Goal: Transaction & Acquisition: Obtain resource

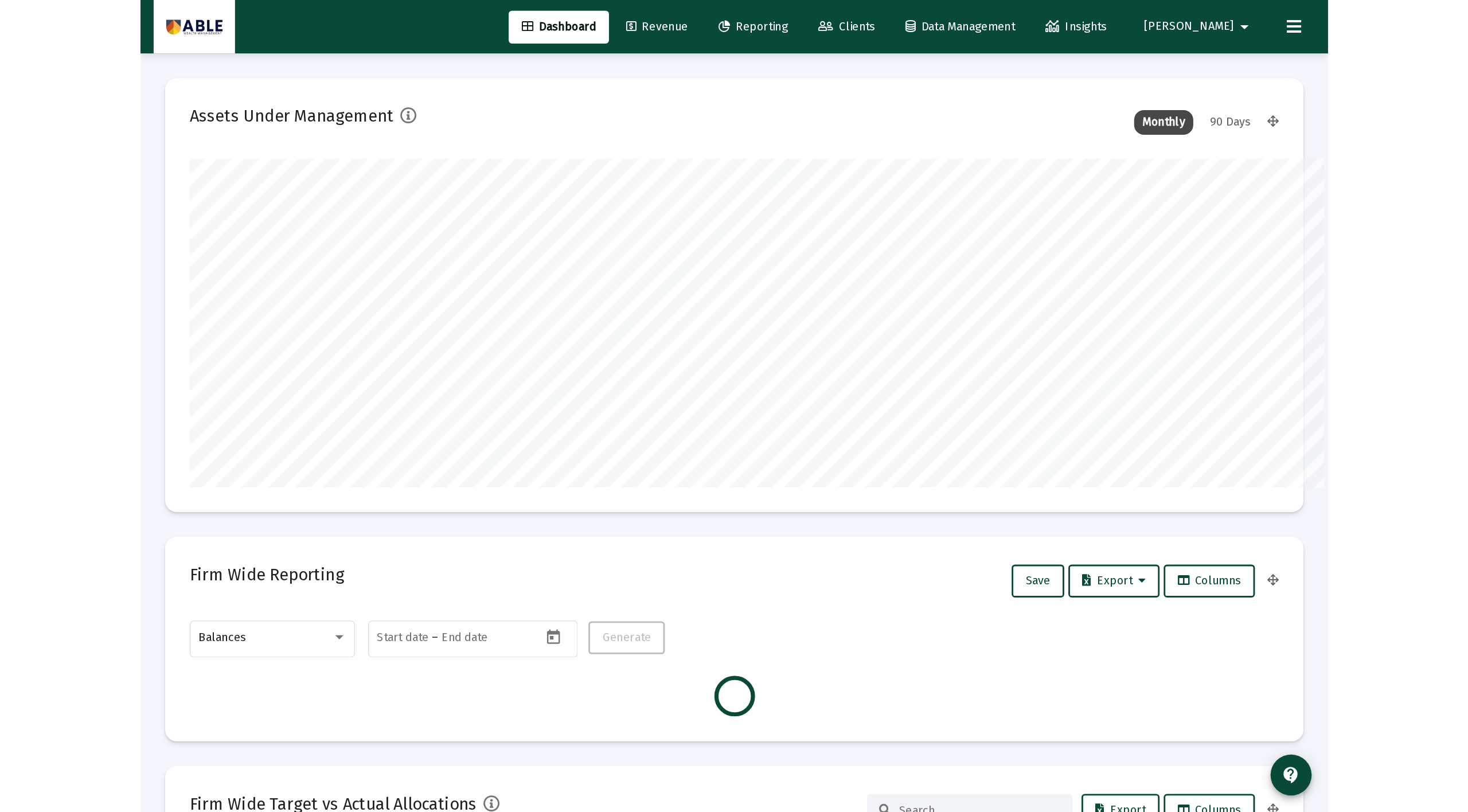
scroll to position [229, 426]
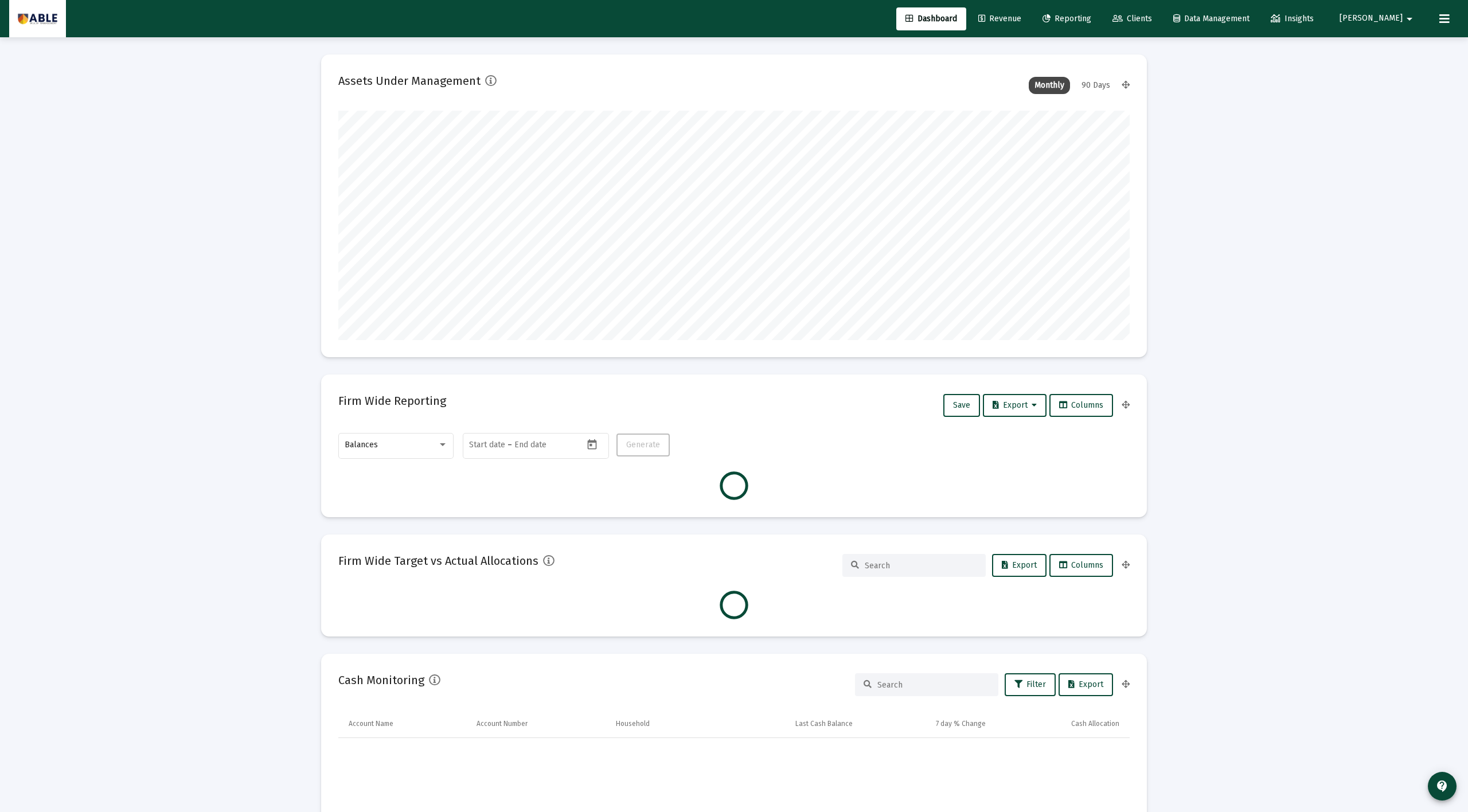
type input "[DATE]"
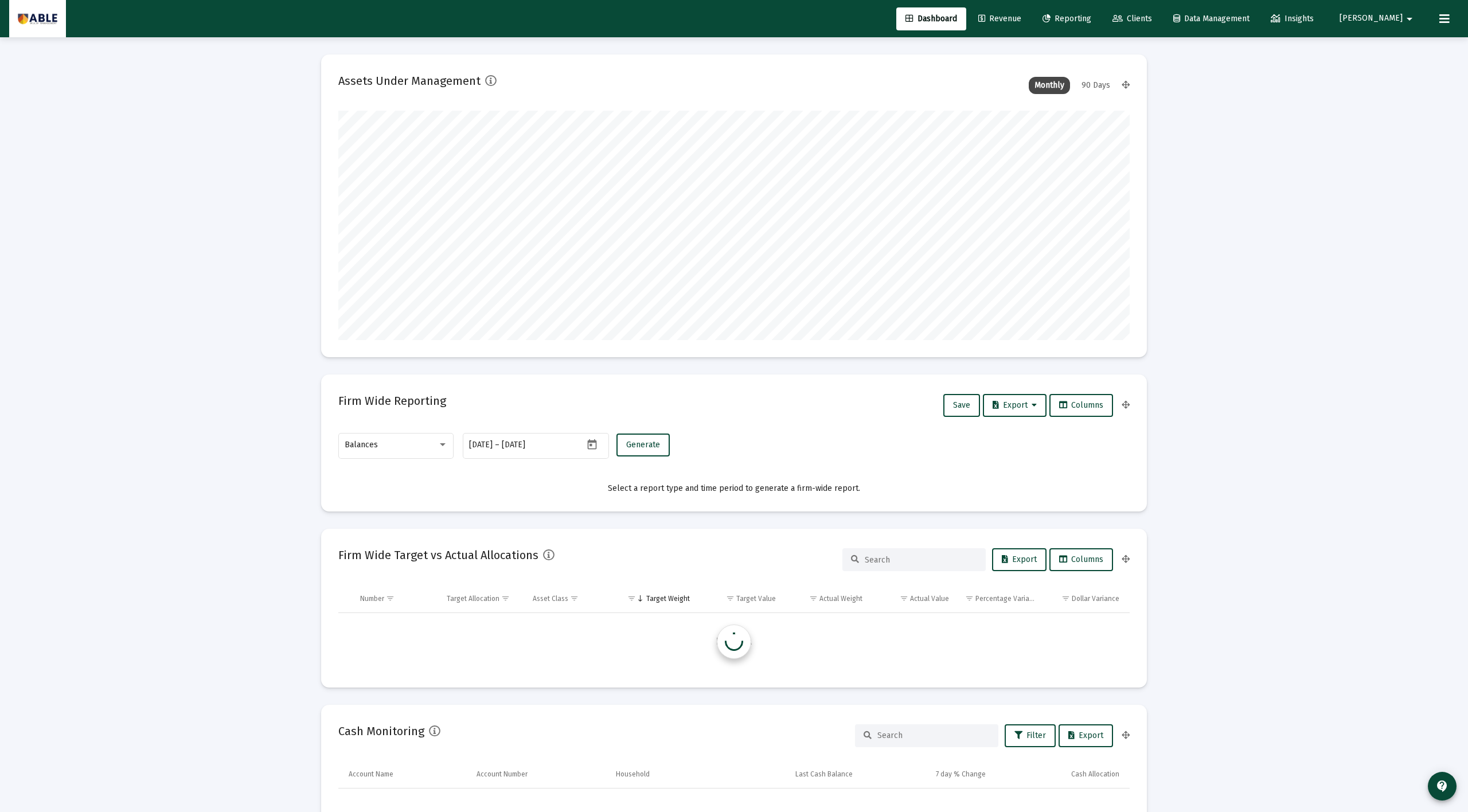
scroll to position [229, 370]
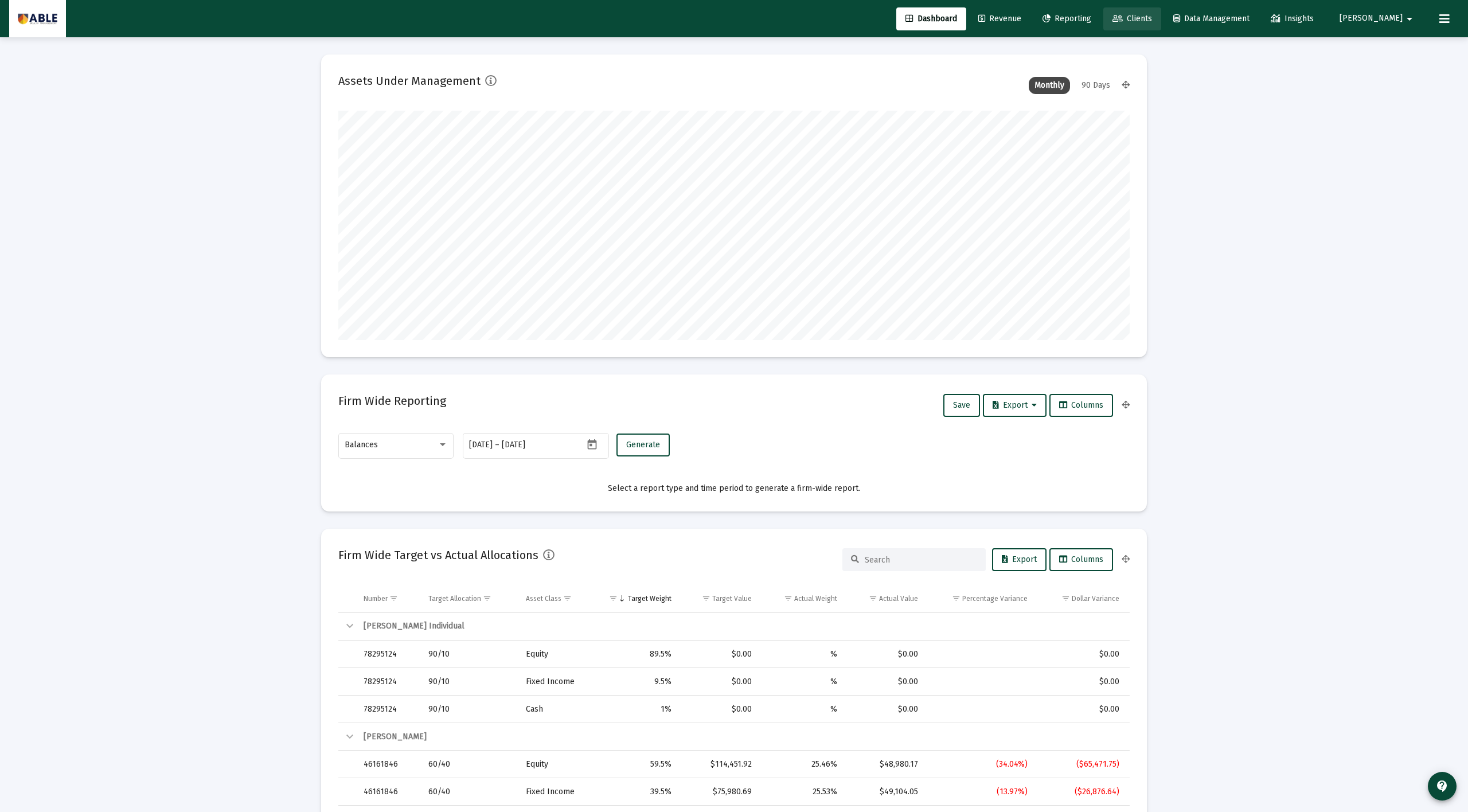
click at [829, 18] on span "Clients" at bounding box center [1132, 18] width 39 height 10
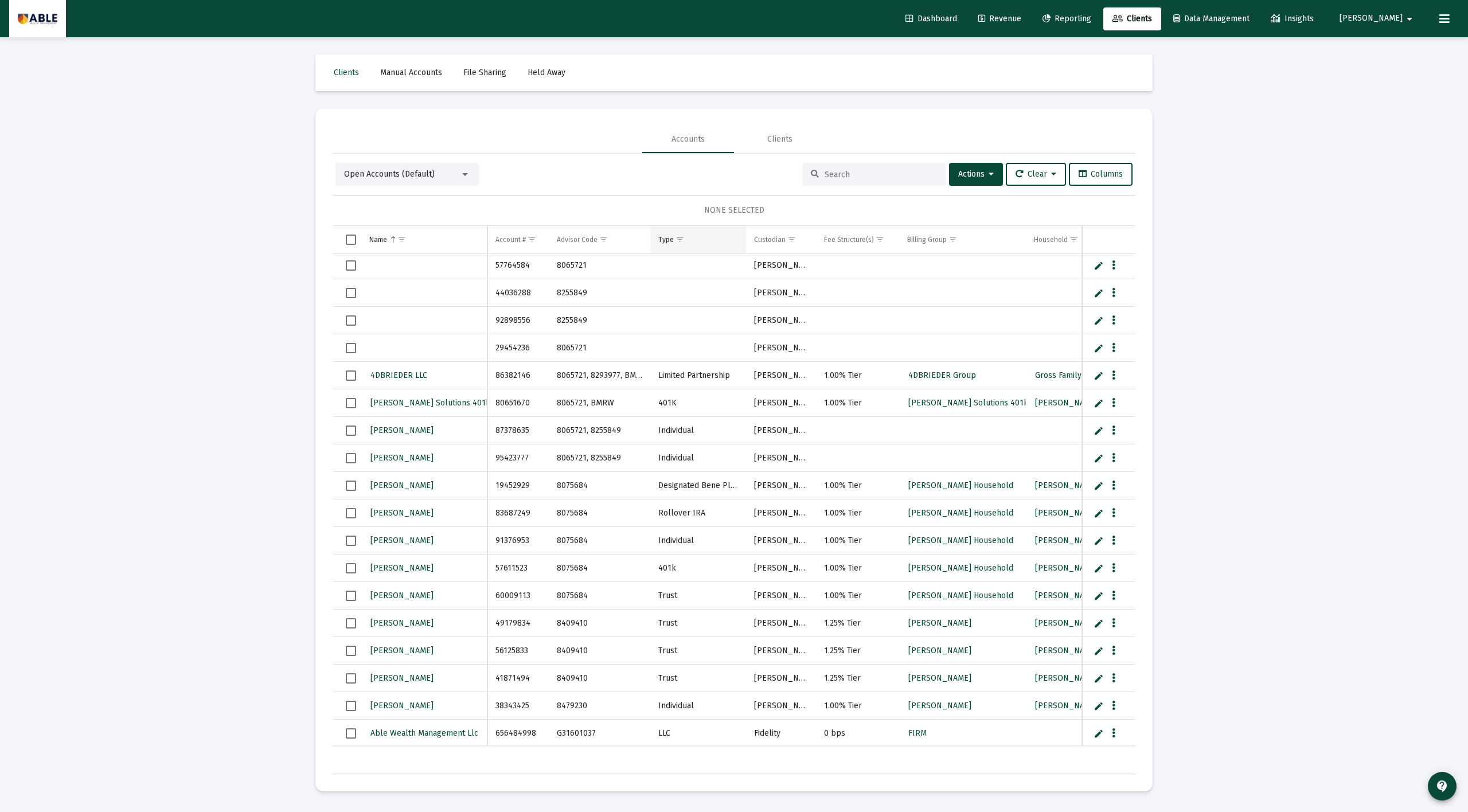
scroll to position [41, 0]
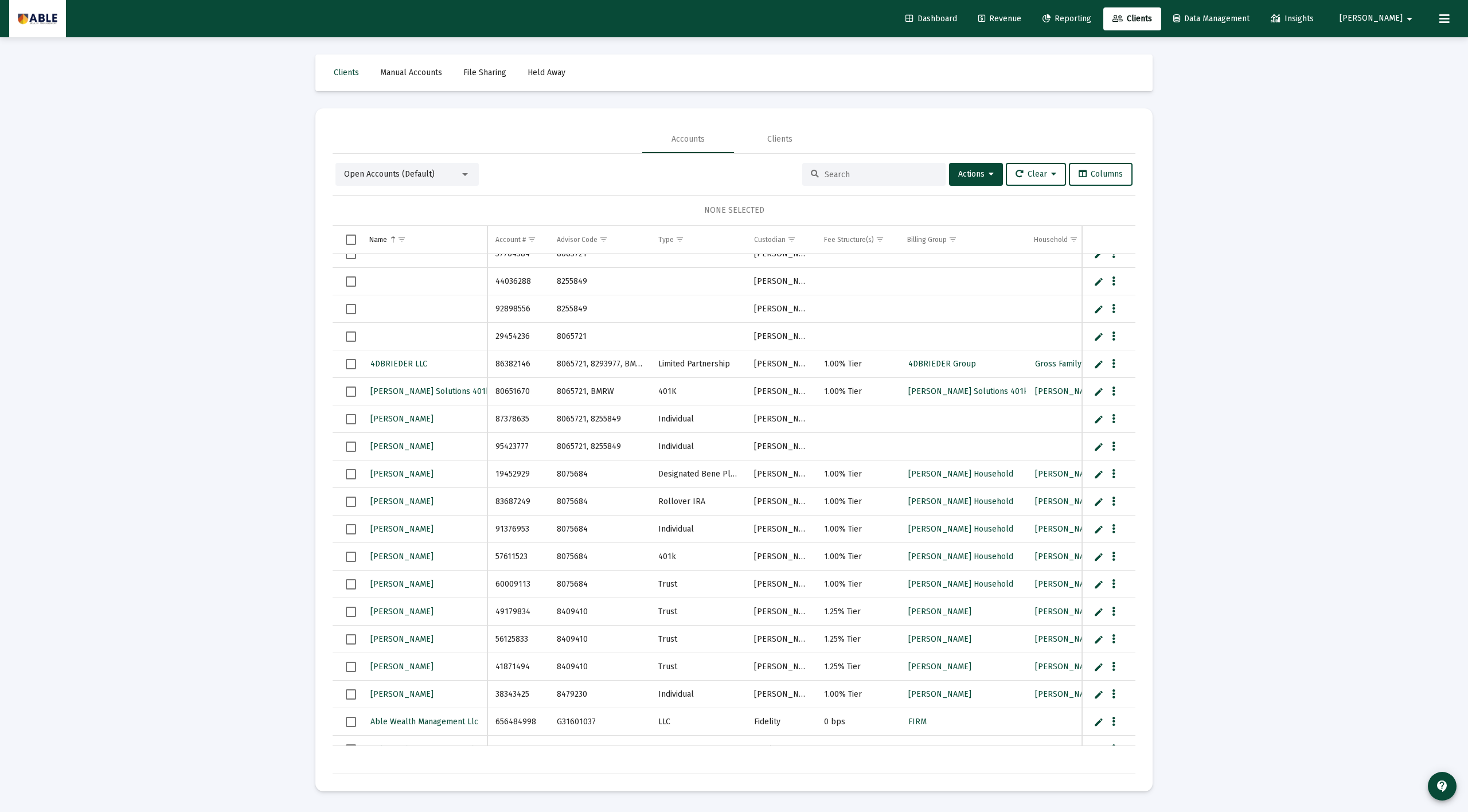
click at [829, 183] on div at bounding box center [874, 174] width 144 height 23
click at [829, 175] on input at bounding box center [881, 174] width 112 height 10
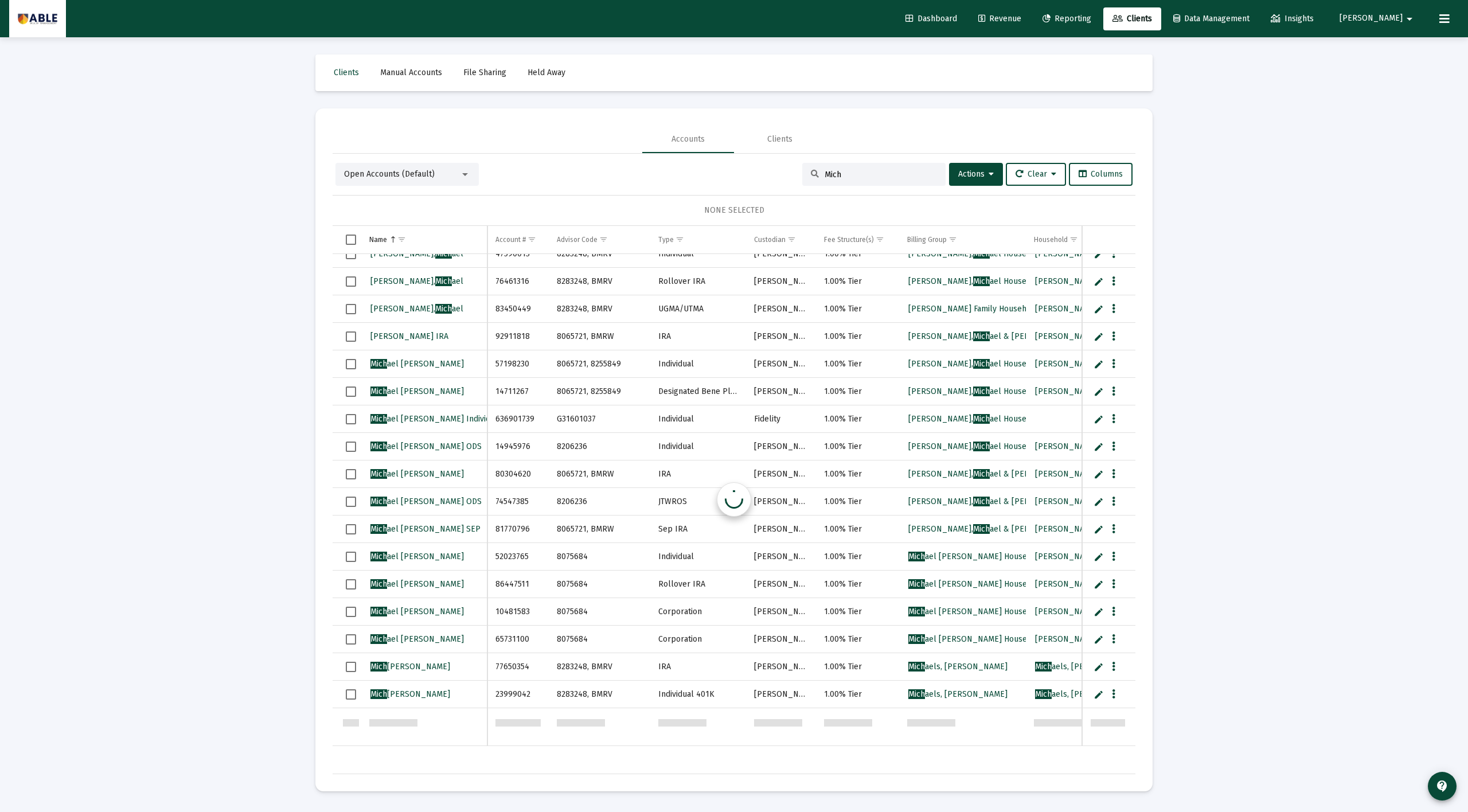
scroll to position [0, 0]
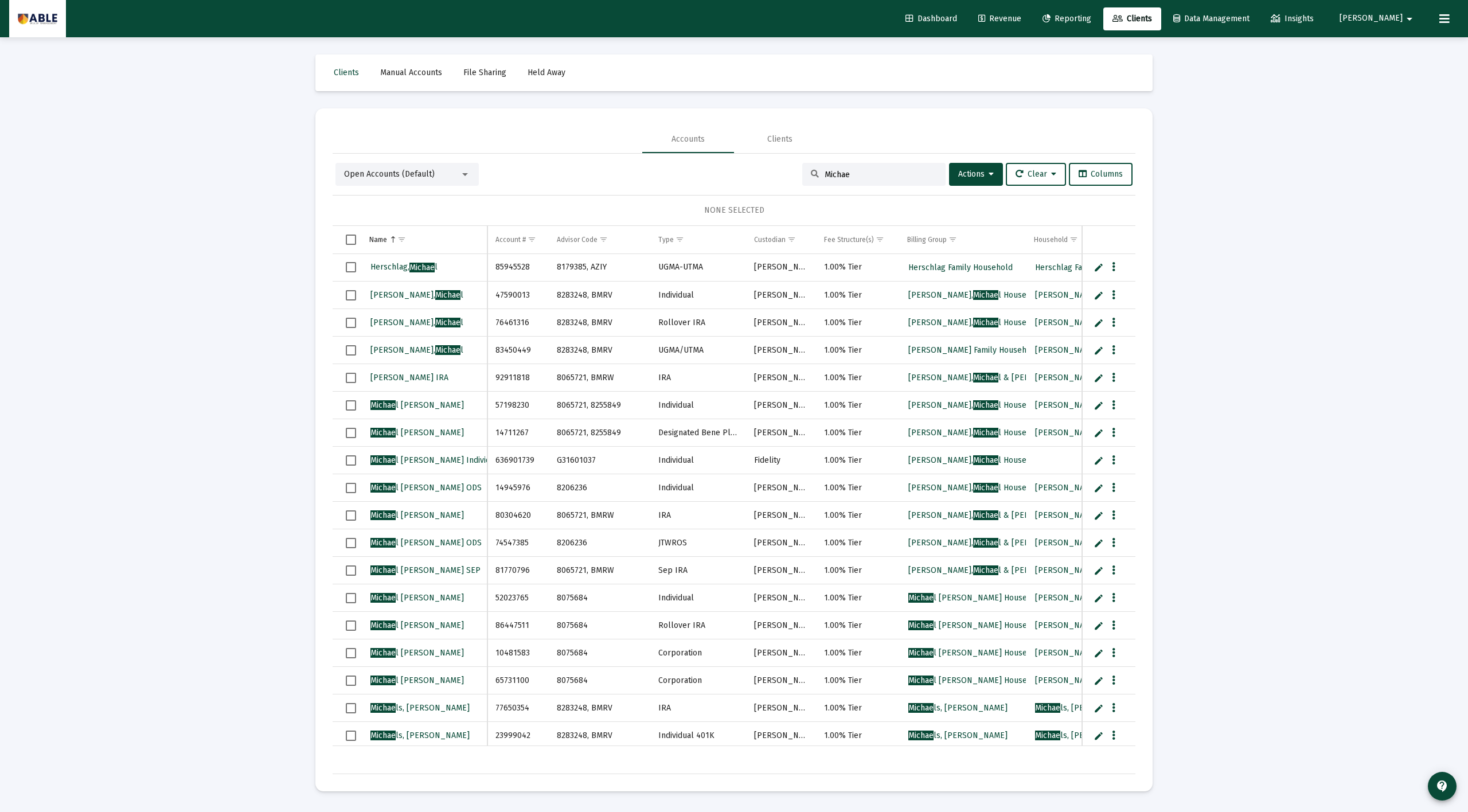
type input "Michae"
click at [829, 566] on span "Michae ls, [PERSON_NAME]" at bounding box center [958, 707] width 99 height 10
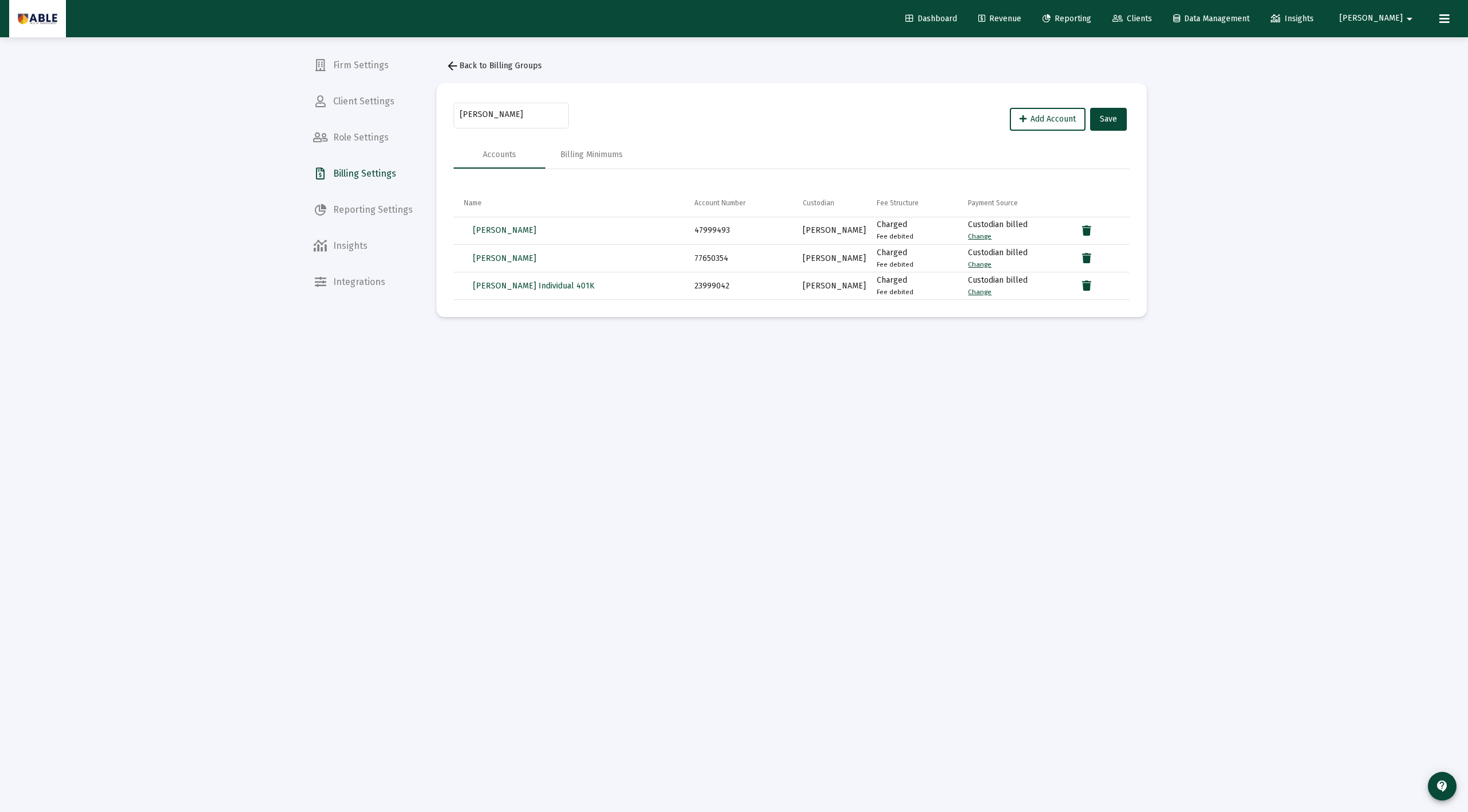
click at [829, 17] on span "Clients" at bounding box center [1132, 18] width 39 height 10
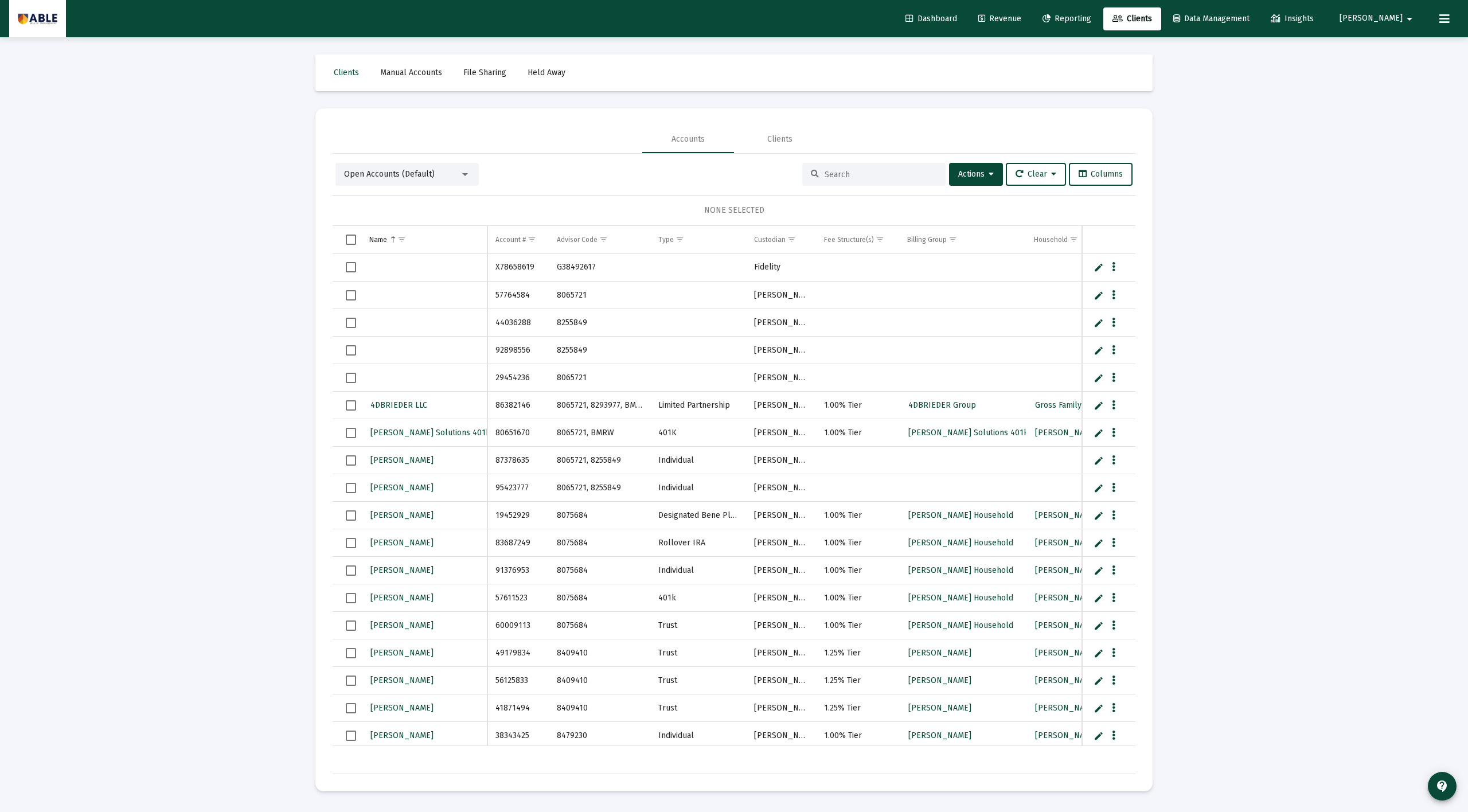
click at [829, 178] on input at bounding box center [881, 174] width 112 height 10
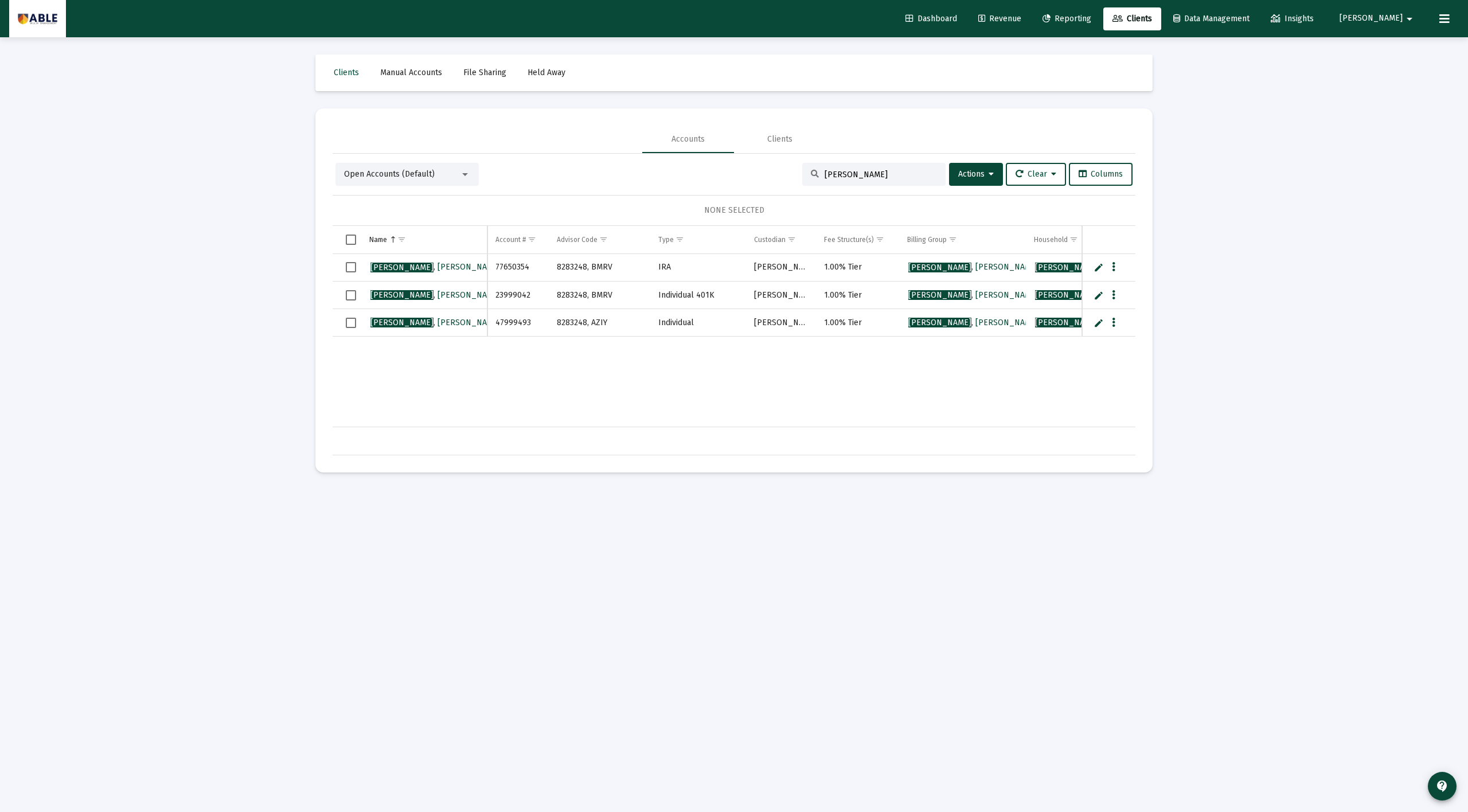
type input "[PERSON_NAME]"
click at [829, 266] on span "[PERSON_NAME]" at bounding box center [973, 267] width 130 height 10
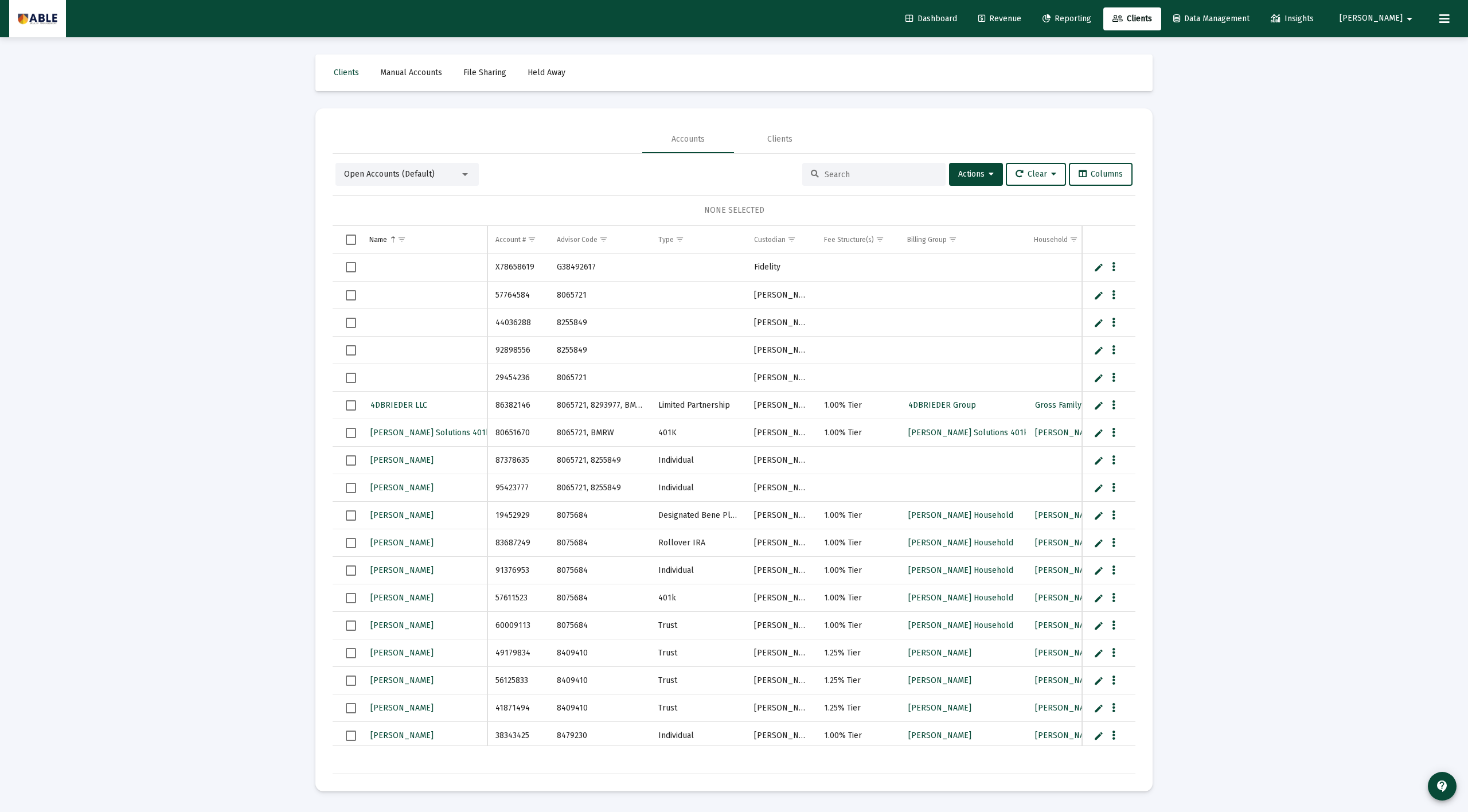
click at [829, 173] on input at bounding box center [881, 174] width 112 height 10
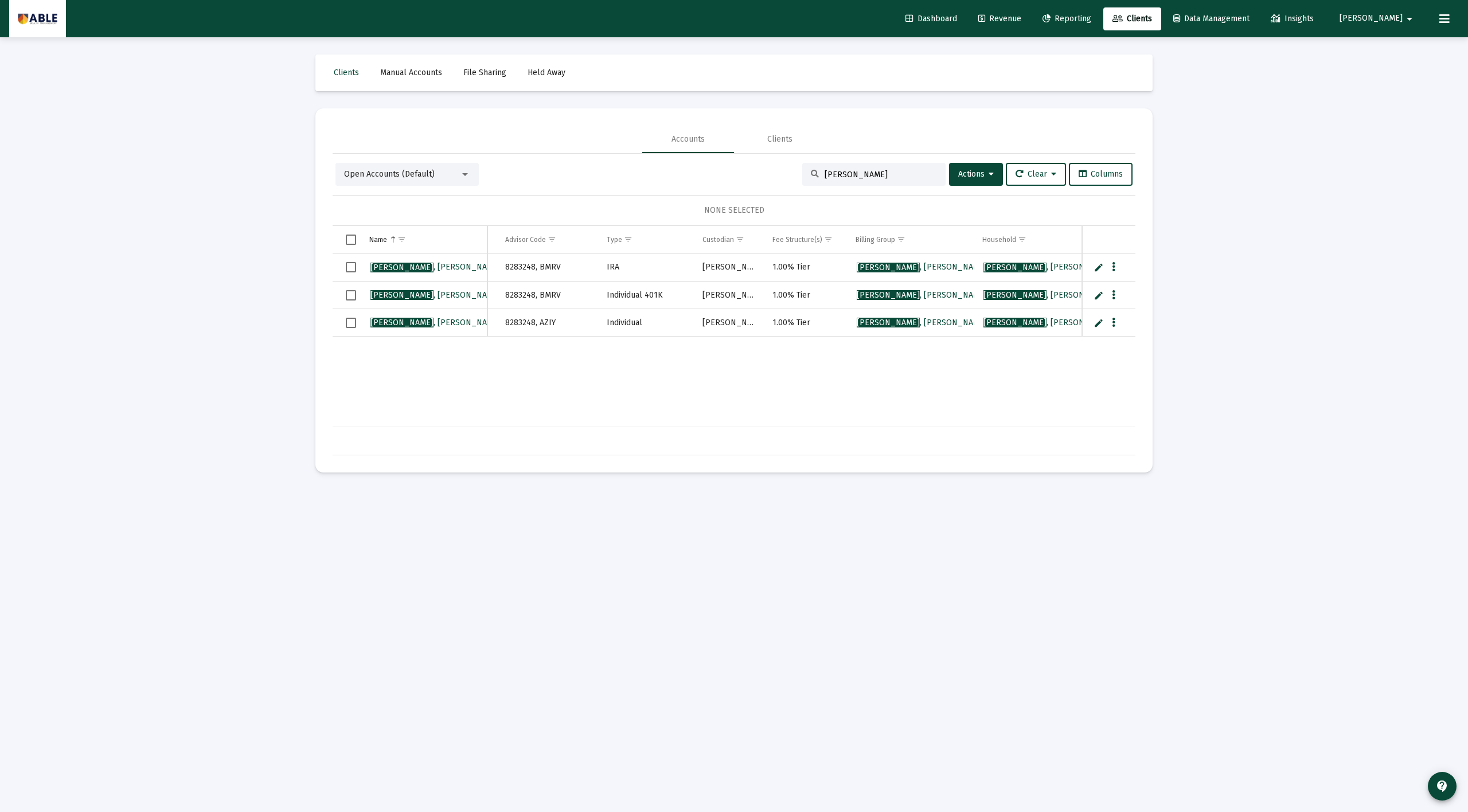
scroll to position [0, 66]
type input "[PERSON_NAME]"
click at [829, 271] on span "[PERSON_NAME]" at bounding box center [1034, 267] width 130 height 10
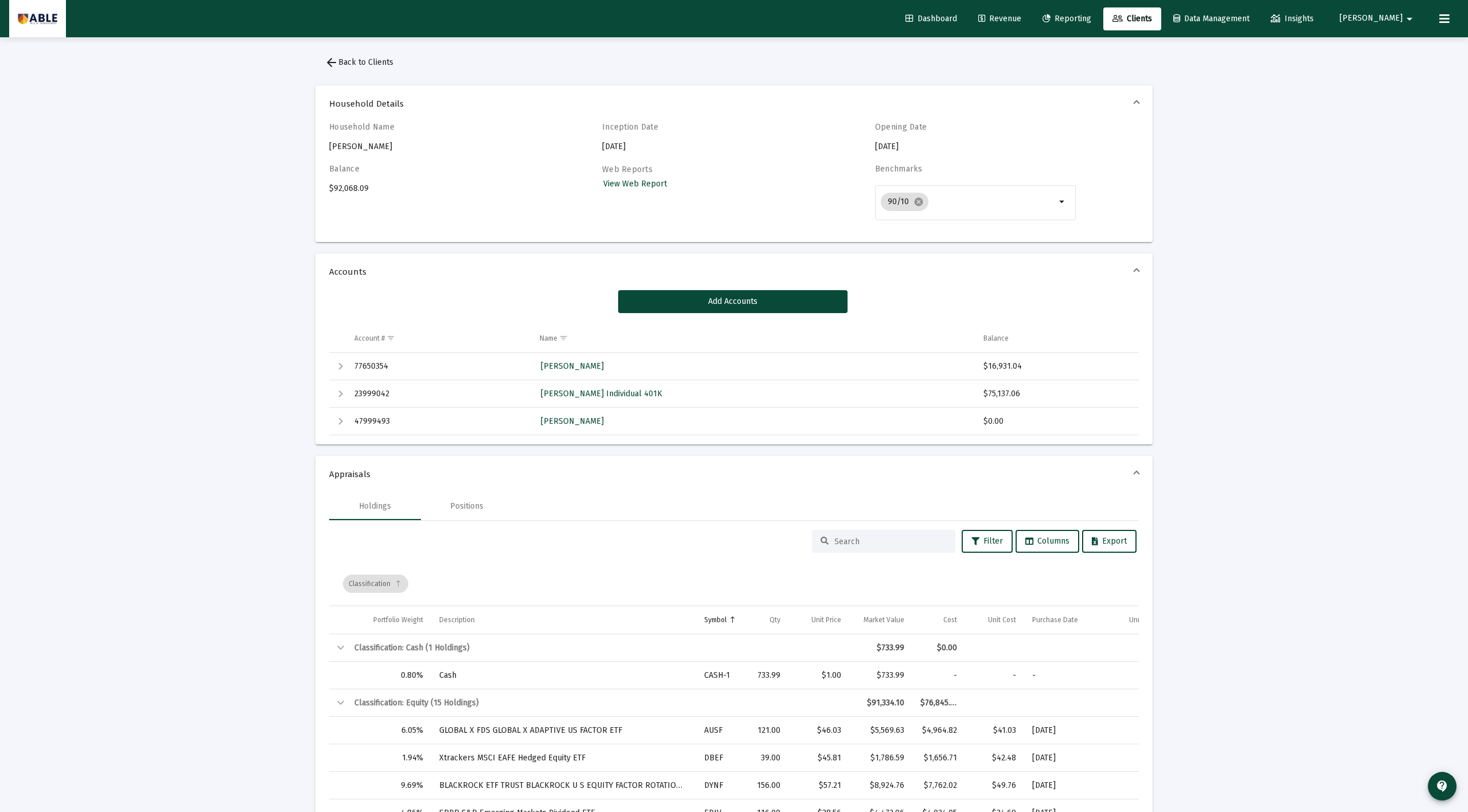
scroll to position [9, 0]
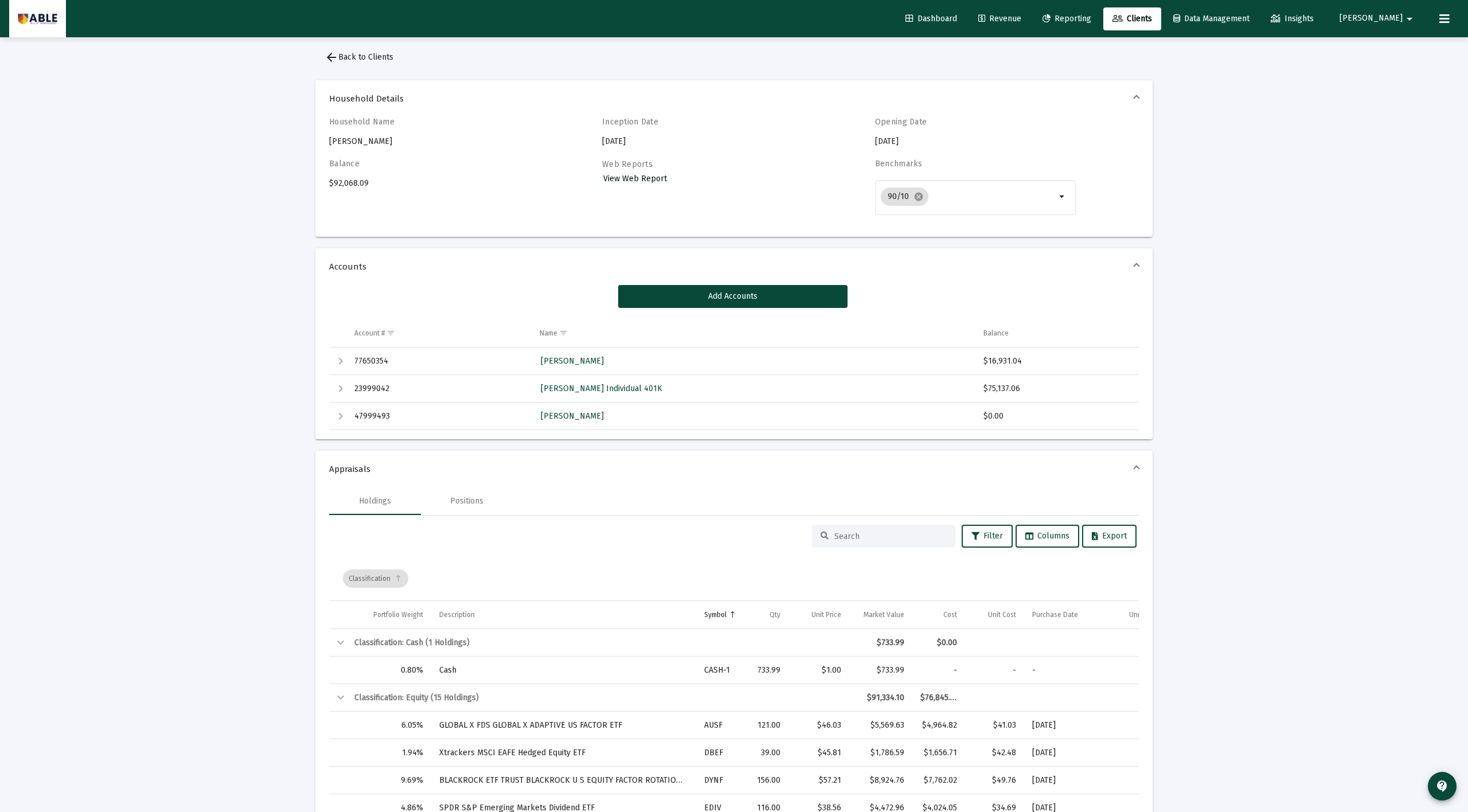
click at [645, 179] on span "View Web Report" at bounding box center [635, 178] width 64 height 10
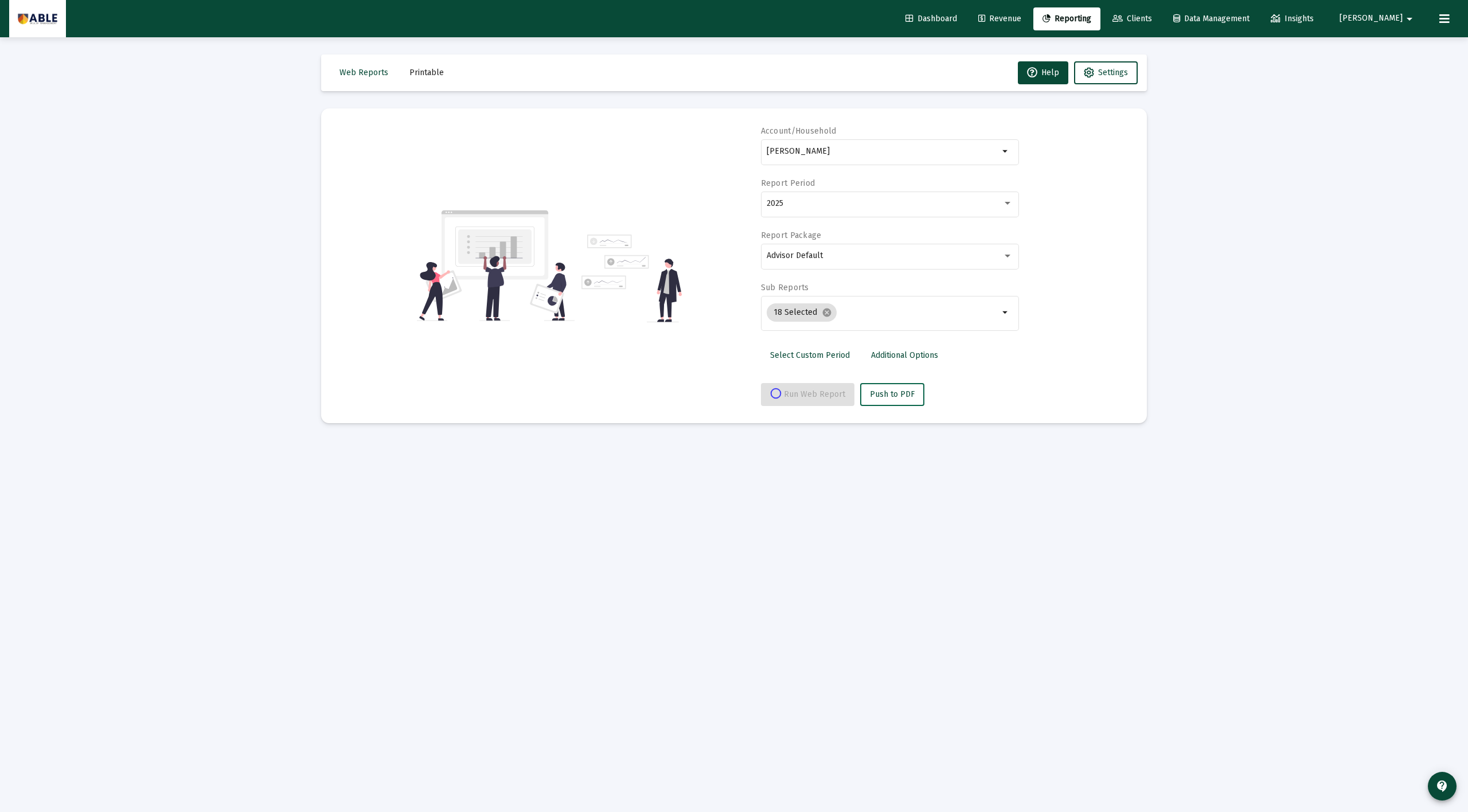
select select "View all"
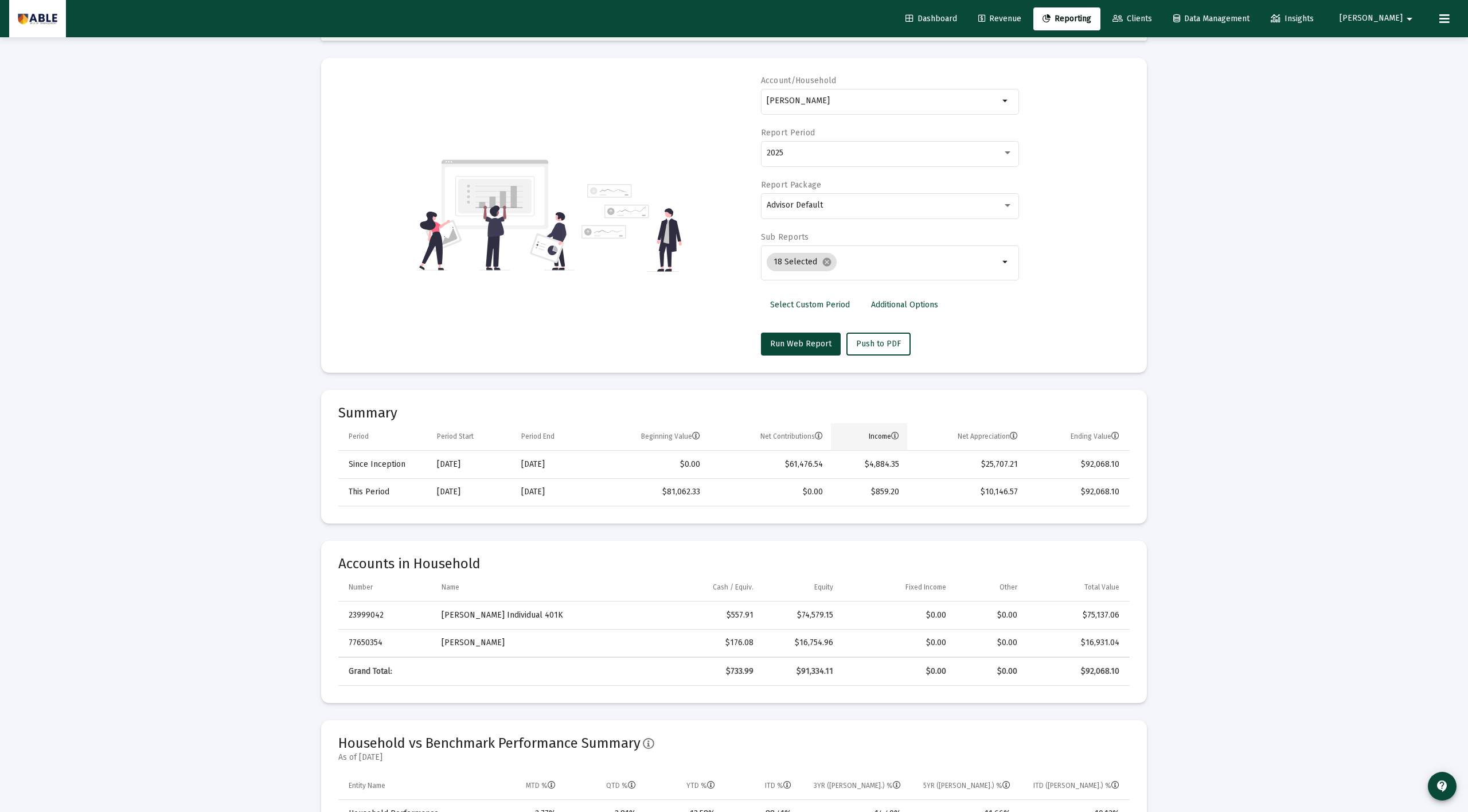
scroll to position [65, 0]
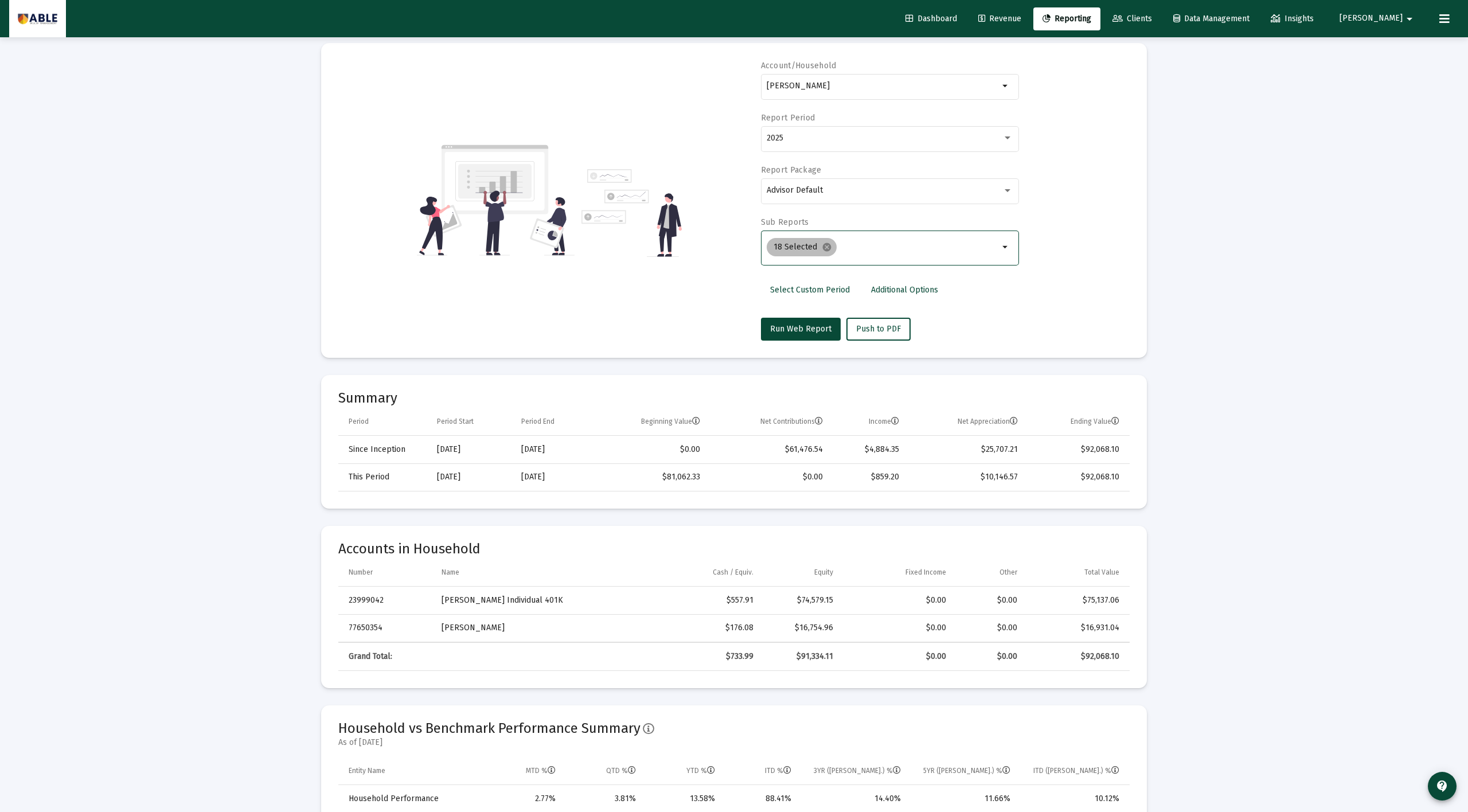
click at [829, 238] on div "18 Selected cancel" at bounding box center [883, 247] width 237 height 23
click at [829, 189] on div "Advisor Default" at bounding box center [884, 190] width 236 height 10
click at [829, 289] on span "Annual Review" at bounding box center [890, 289] width 246 height 24
click at [803, 325] on span "Run Web Report" at bounding box center [801, 328] width 61 height 10
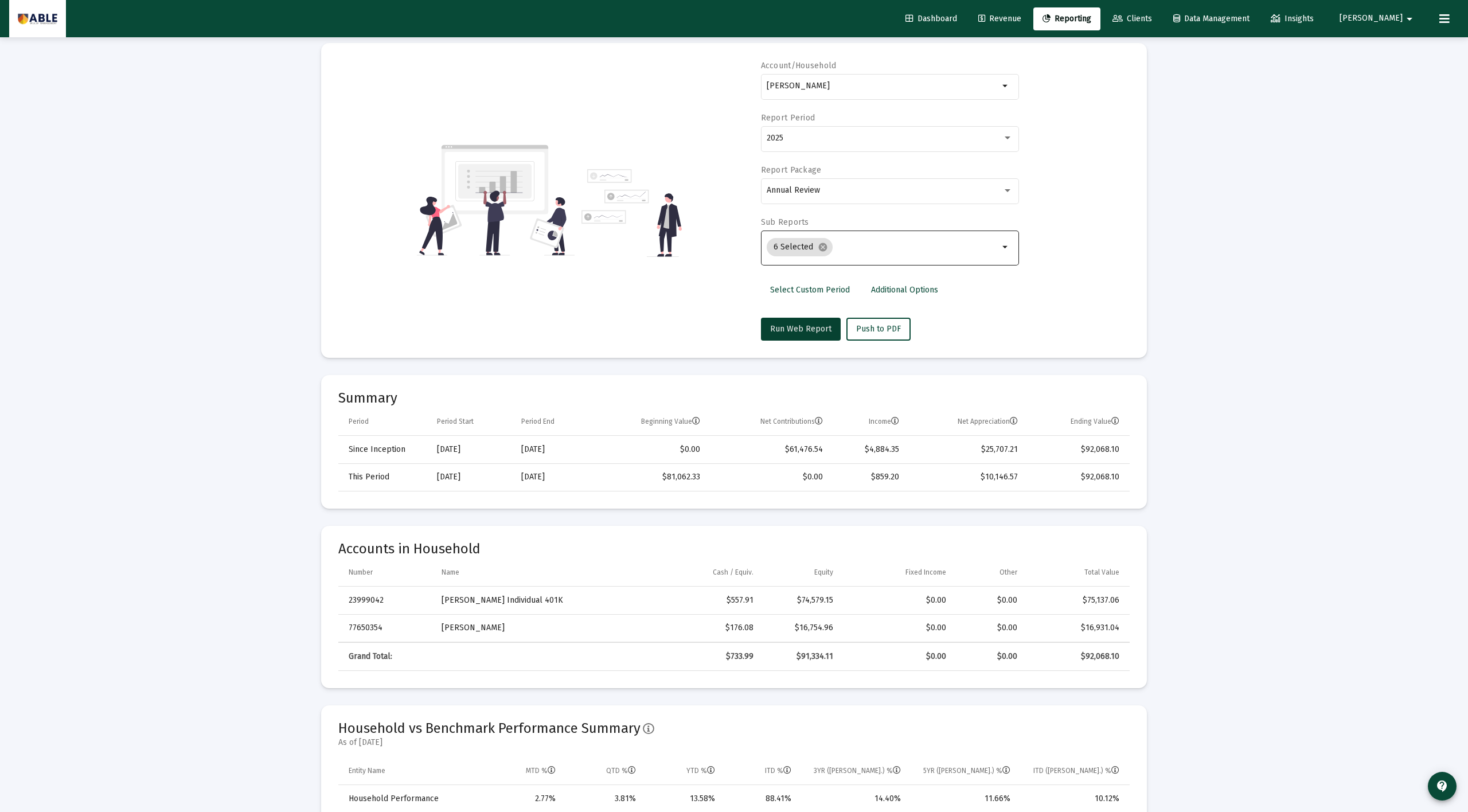
scroll to position [0, 0]
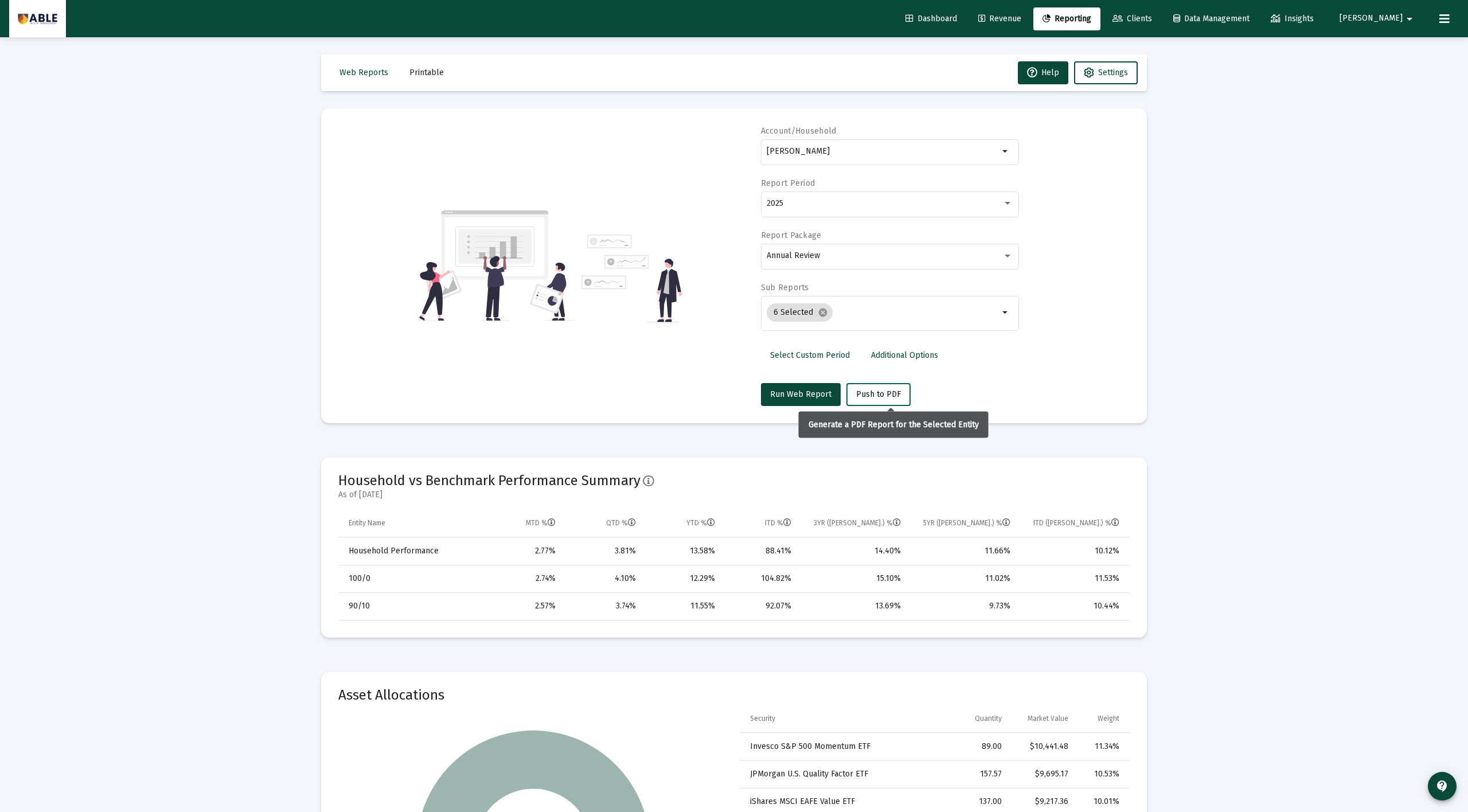
click at [829, 390] on span "Push to PDF" at bounding box center [878, 394] width 44 height 10
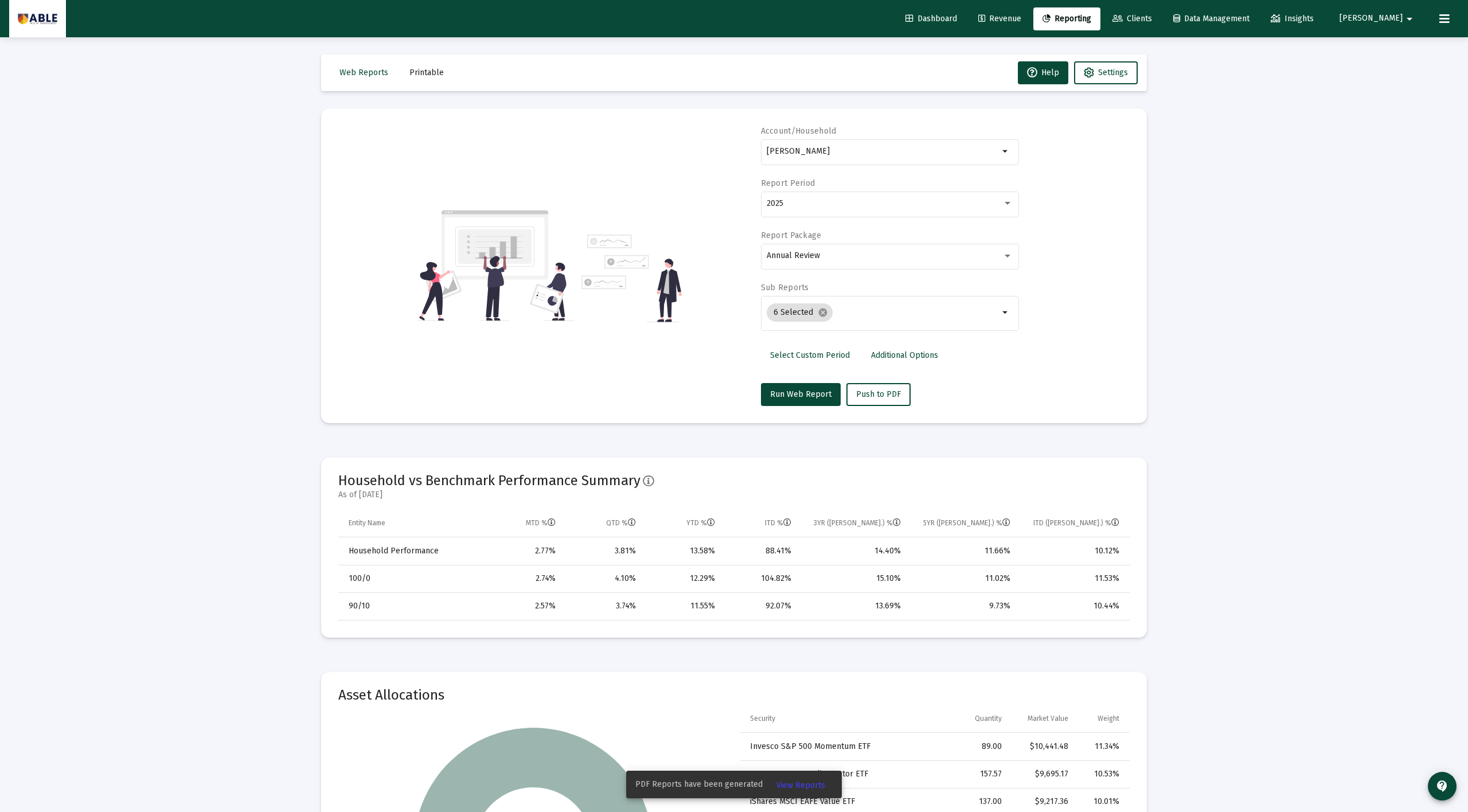
click at [807, 566] on span "View Reports" at bounding box center [801, 785] width 49 height 10
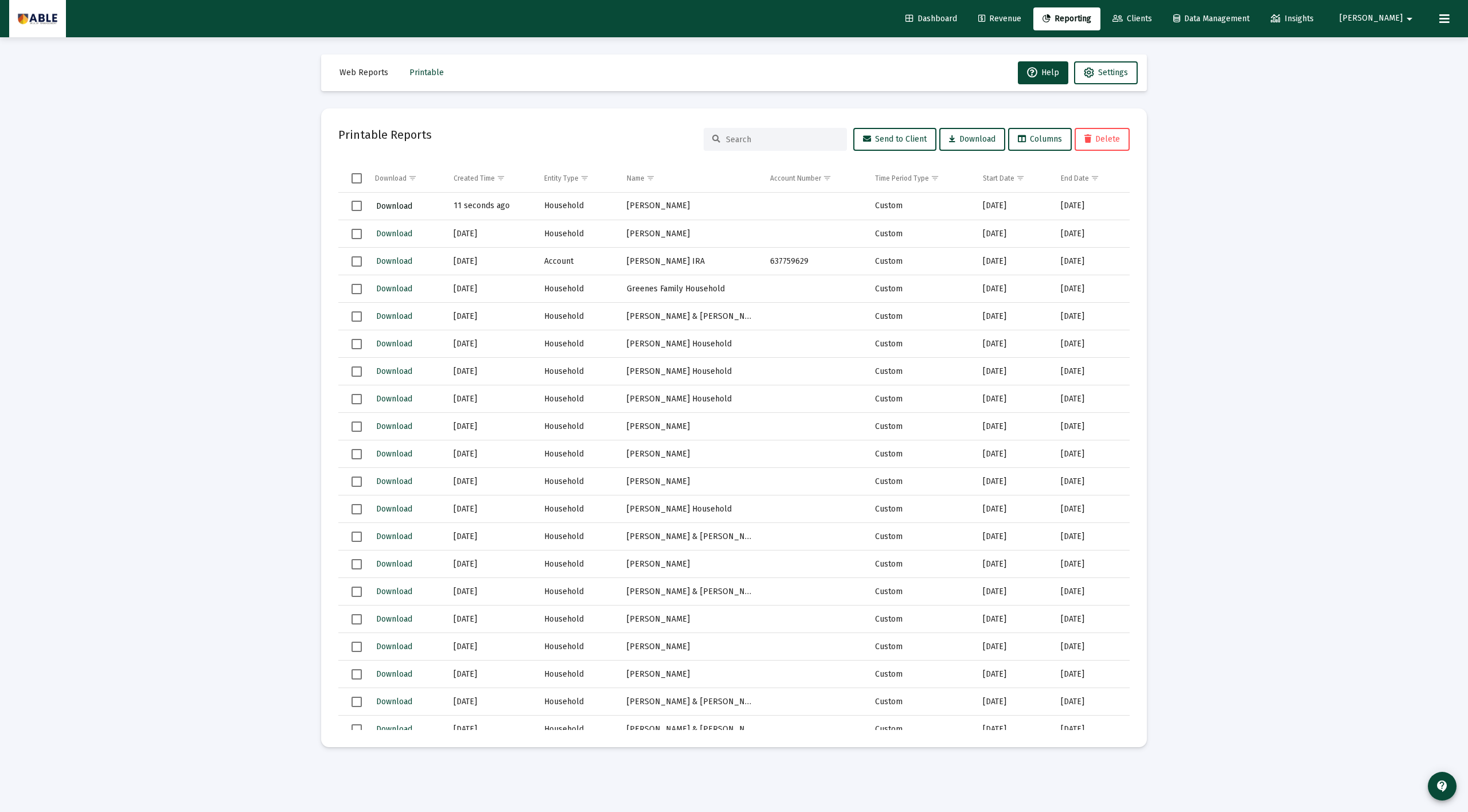
click at [388, 201] on span "Download" at bounding box center [394, 206] width 36 height 10
